Goal: Task Accomplishment & Management: Manage account settings

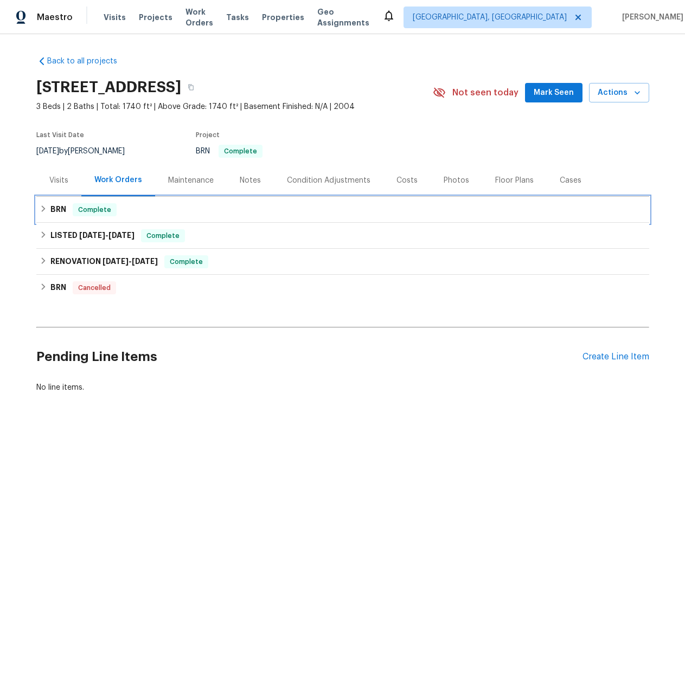
click at [50, 208] on h6 "BRN" at bounding box center [58, 209] width 16 height 13
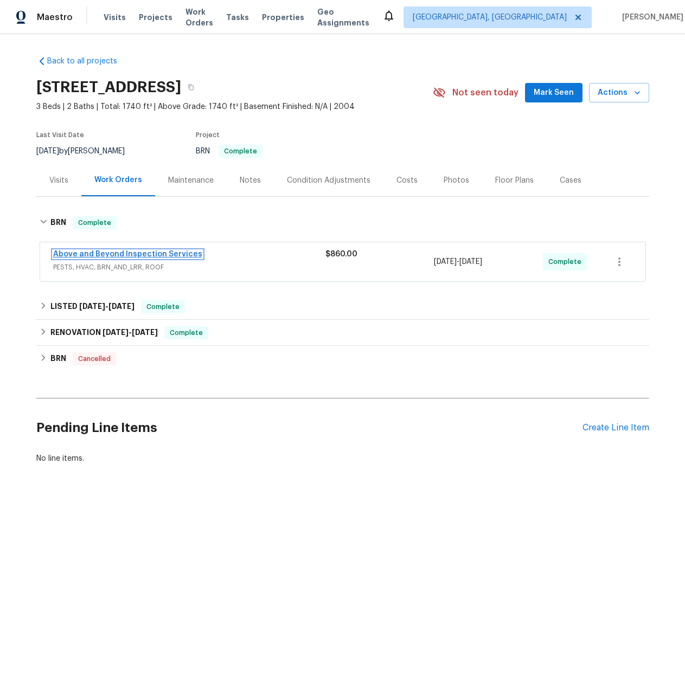
click at [153, 256] on link "Above and Beyond Inspection Services" at bounding box center [127, 254] width 149 height 8
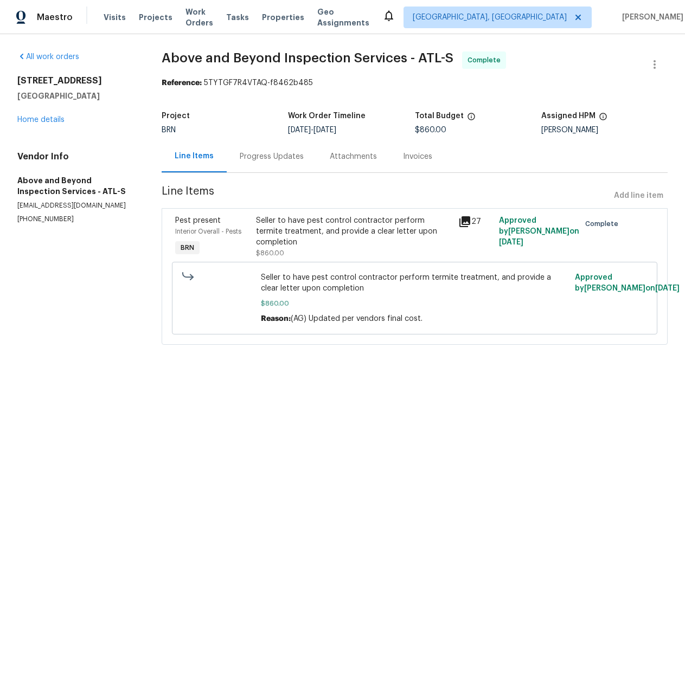
click at [414, 158] on div "Invoices" at bounding box center [417, 156] width 29 height 11
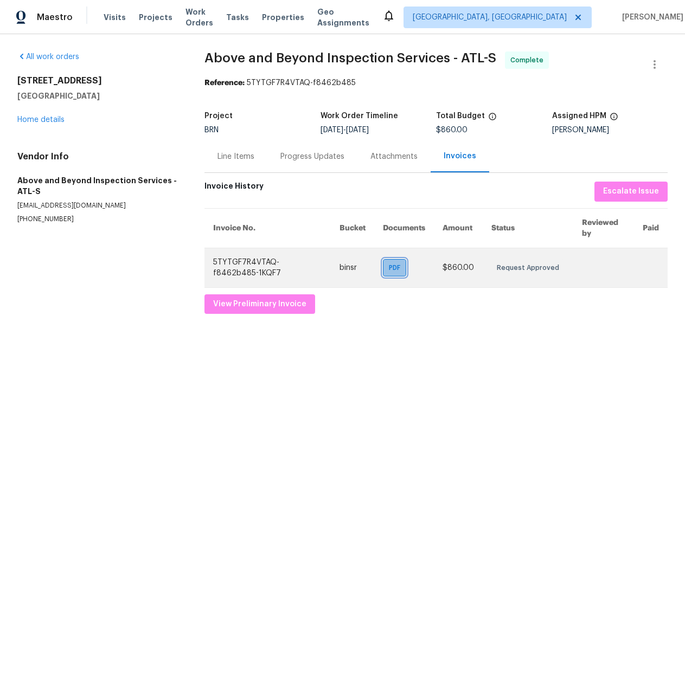
click at [389, 267] on span "PDF" at bounding box center [397, 267] width 16 height 11
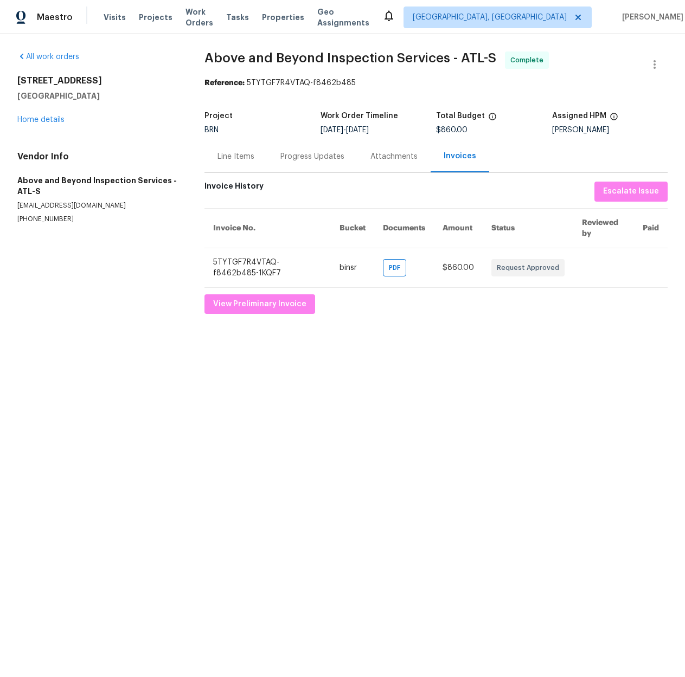
click at [252, 163] on div "Line Items" at bounding box center [235, 156] width 63 height 32
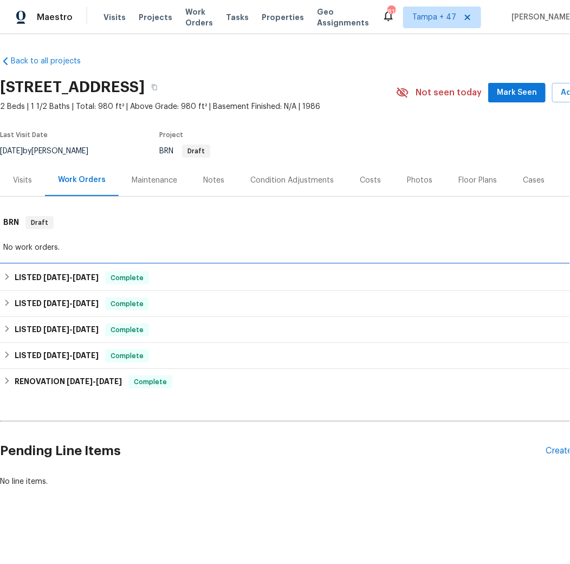
click at [52, 279] on span "8/14/25" at bounding box center [56, 278] width 26 height 8
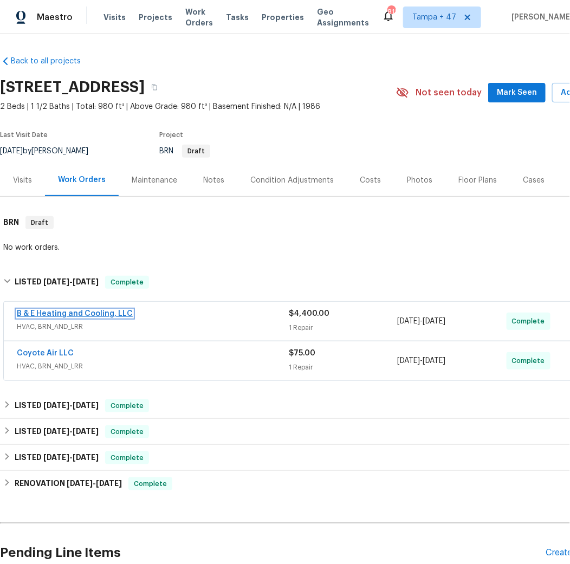
click at [75, 316] on link "B & E Heating and Cooling, LLC" at bounding box center [75, 314] width 116 height 8
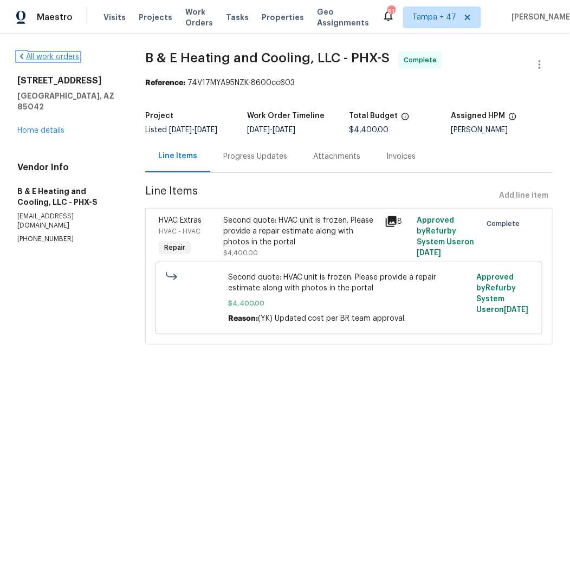
click at [18, 57] on icon at bounding box center [21, 56] width 9 height 9
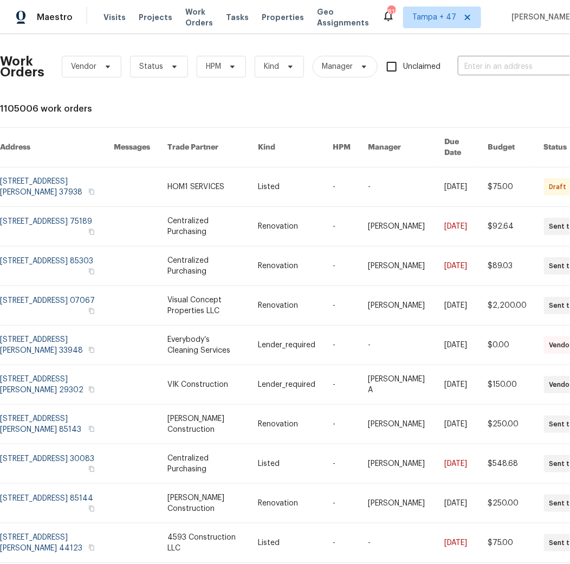
click at [137, 96] on div "Work Orders Vendor Status HPM Kind Manager Unclaimed ​ View Reno Index 1105006 …" at bounding box center [306, 317] width 613 height 549
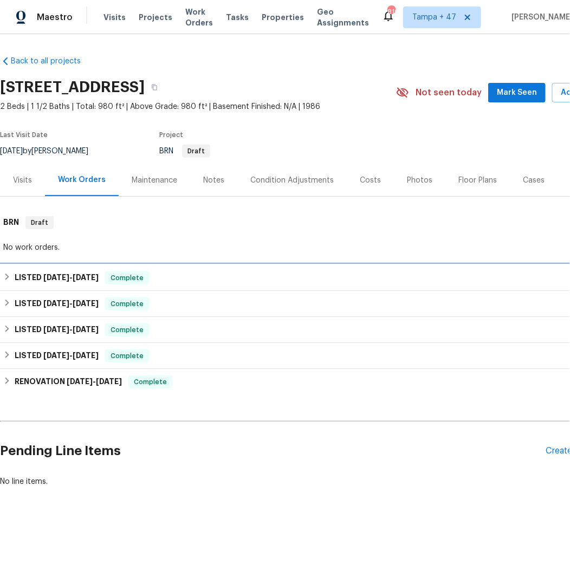
click at [24, 284] on h6 "LISTED 8/14/25 - 8/27/25" at bounding box center [57, 278] width 84 height 13
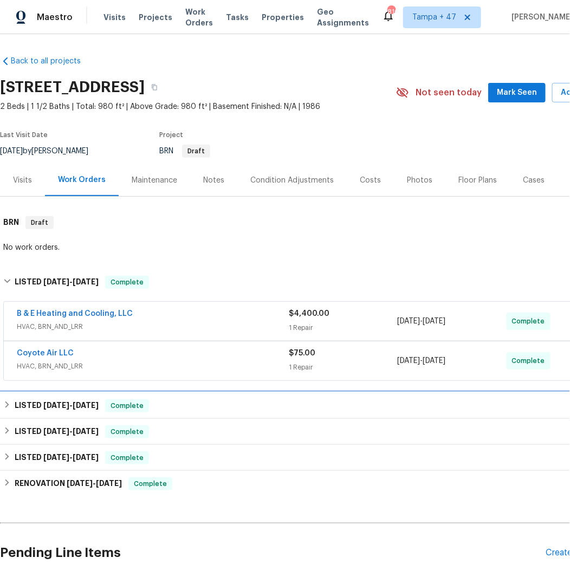
click at [47, 404] on span "12/9/24" at bounding box center [56, 406] width 26 height 8
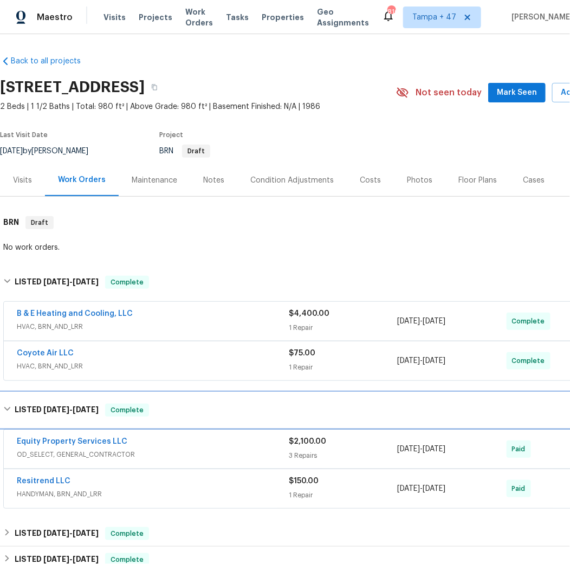
scroll to position [35, 0]
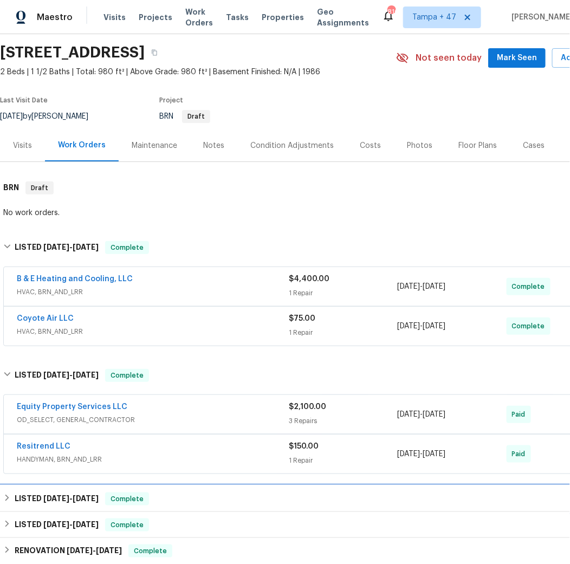
click at [66, 500] on h6 "LISTED 9/10/24 - 9/18/24" at bounding box center [57, 499] width 84 height 13
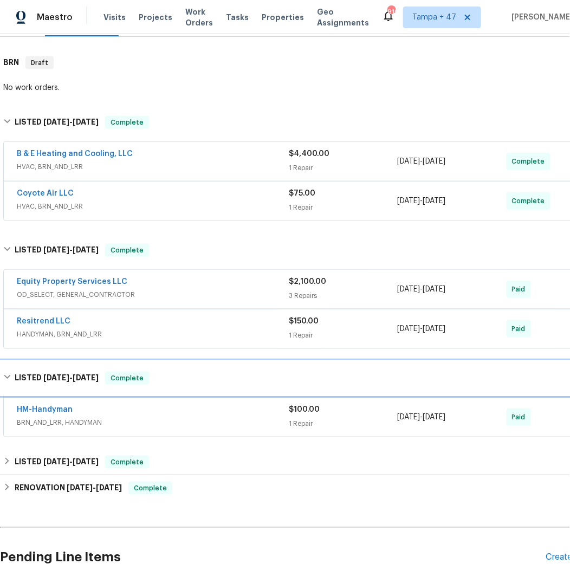
scroll to position [270, 0]
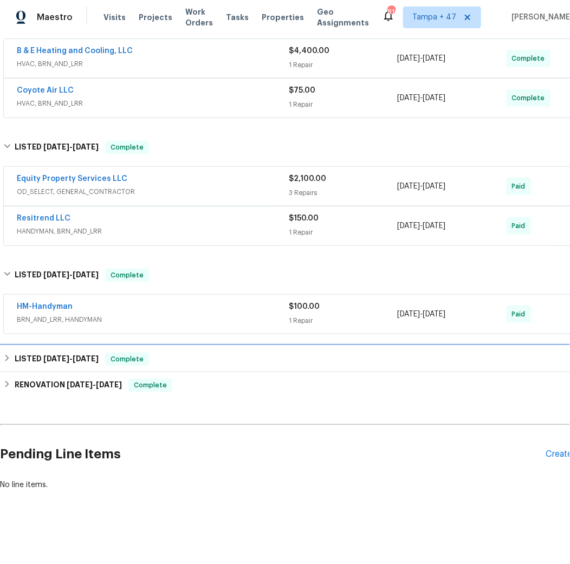
click at [72, 355] on span "7/10/24 - 7/17/24" at bounding box center [70, 359] width 55 height 8
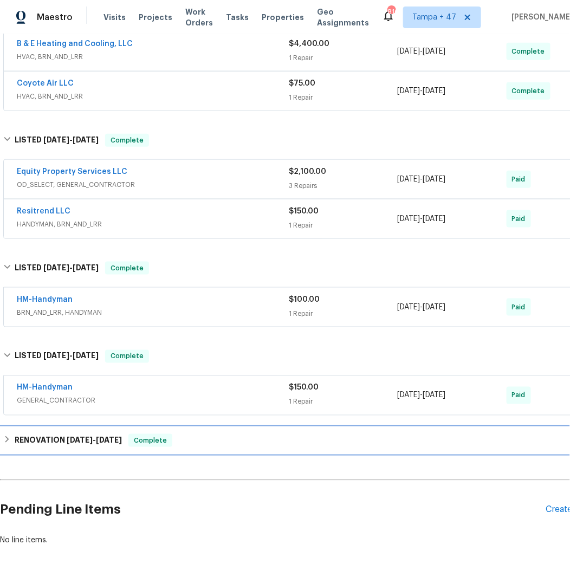
click at [69, 428] on div "RENOVATION 6/25/24 - 7/1/24 Complete" at bounding box center [306, 441] width 613 height 26
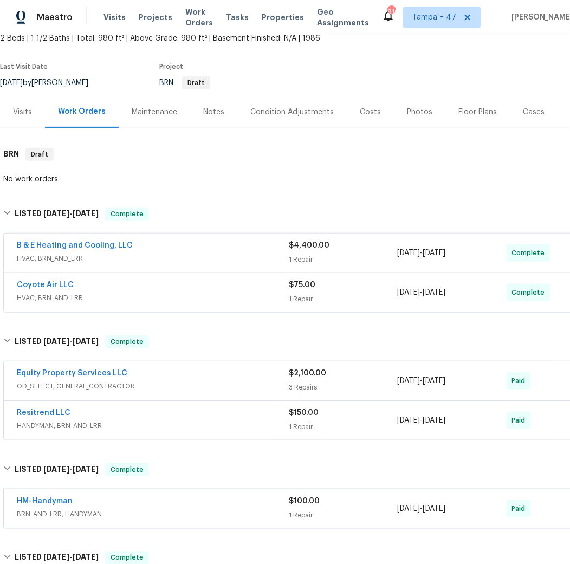
scroll to position [0, 0]
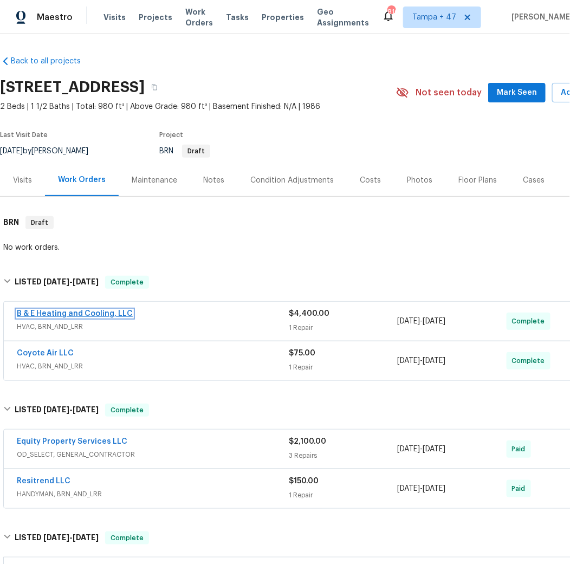
click at [105, 317] on span "B & E Heating and Cooling, LLC" at bounding box center [75, 313] width 116 height 11
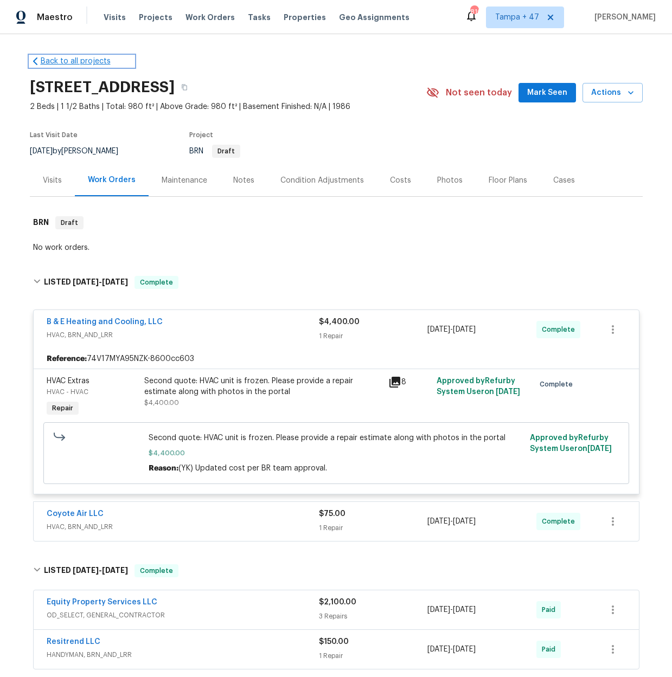
click at [35, 59] on link "Back to all projects" at bounding box center [82, 61] width 104 height 11
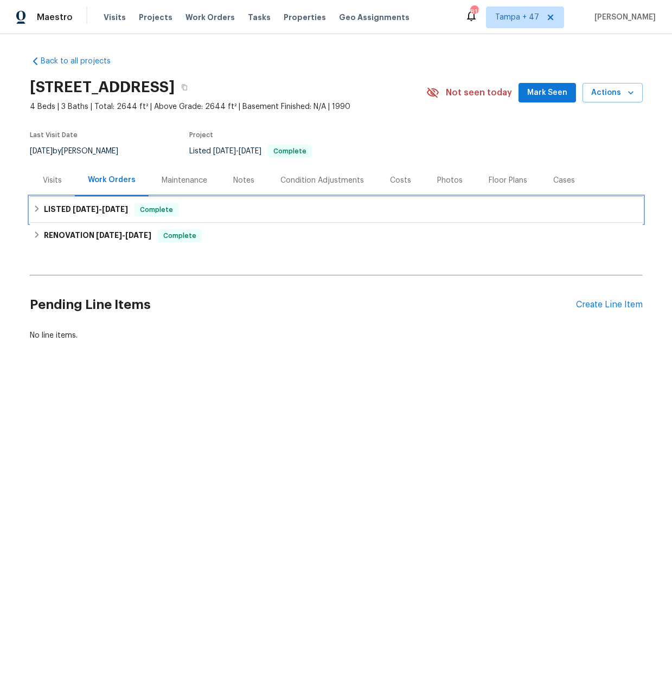
click at [92, 210] on span "[DATE]" at bounding box center [86, 209] width 26 height 8
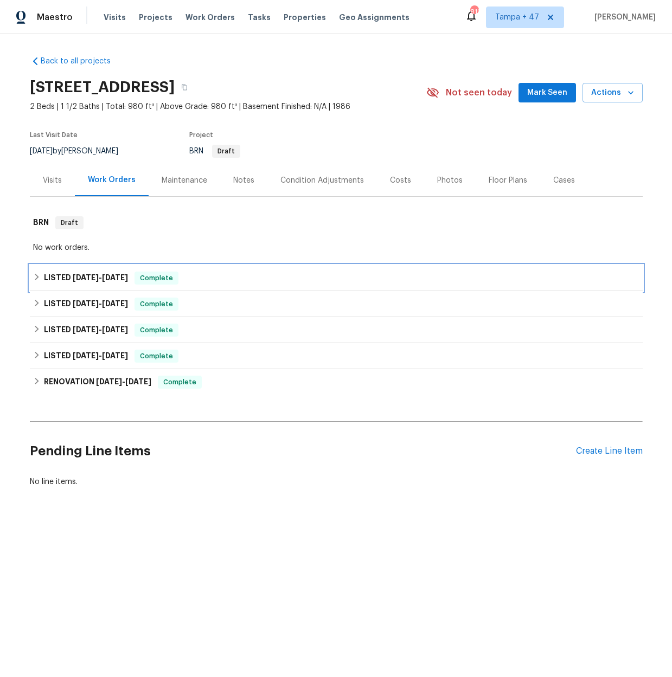
click at [94, 277] on span "[DATE] - [DATE]" at bounding box center [100, 278] width 55 height 8
